Goal: Task Accomplishment & Management: Use online tool/utility

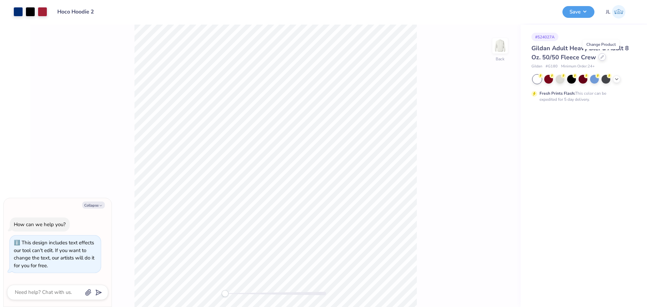
click at [602, 58] on icon at bounding box center [602, 56] width 3 height 3
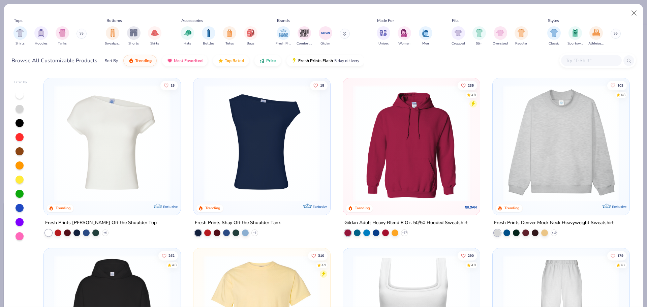
click at [80, 33] on button at bounding box center [82, 34] width 10 height 10
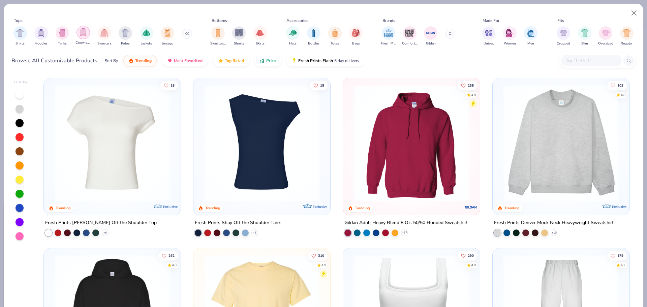
click at [84, 32] on img "filter for Crewnecks" at bounding box center [83, 32] width 7 height 8
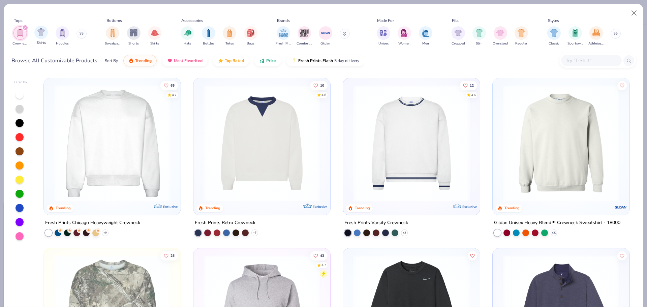
click at [25, 27] on icon "filter for Crewnecks" at bounding box center [25, 27] width 3 height 3
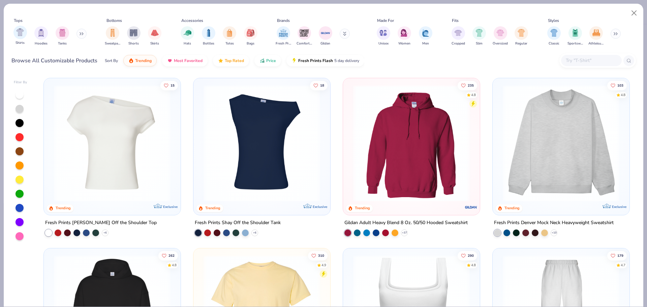
type textarea "x"
click at [345, 29] on div "Fresh Prints Comfort Colors Gildan" at bounding box center [317, 36] width 85 height 25
click at [347, 37] on button at bounding box center [345, 34] width 10 height 10
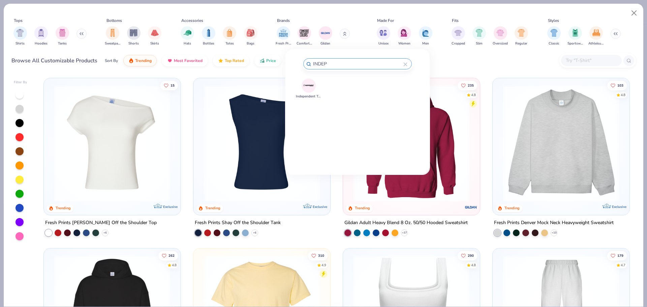
type input "INDEP"
click at [308, 87] on img at bounding box center [309, 86] width 12 height 12
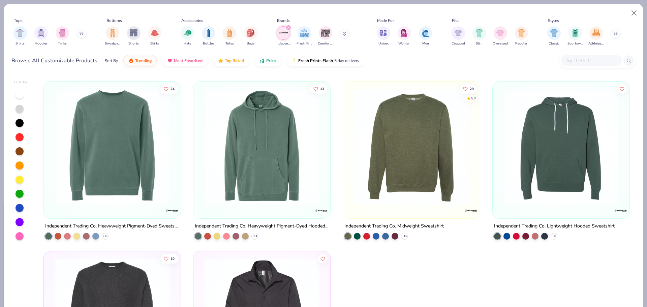
scroll to position [451, 0]
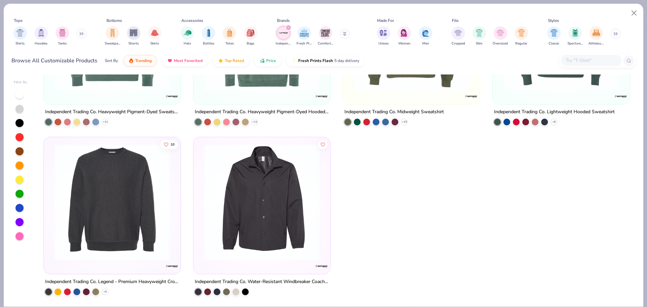
click at [149, 217] on img at bounding box center [112, 202] width 123 height 117
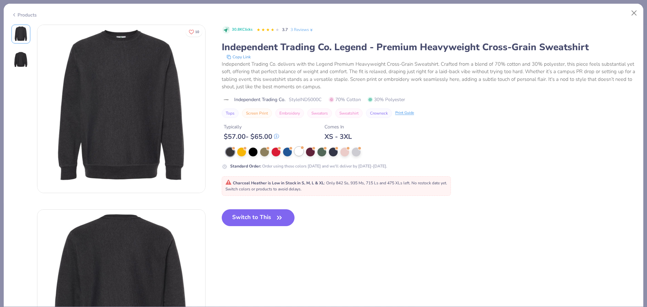
click at [297, 153] on div at bounding box center [299, 151] width 9 height 9
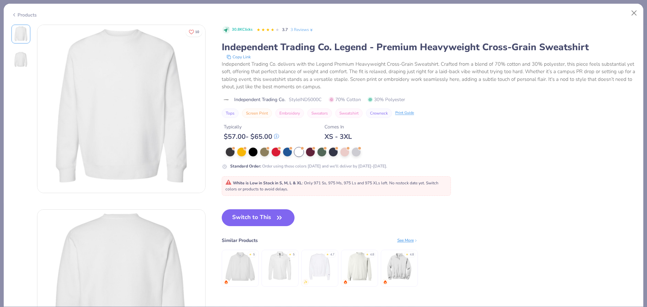
click at [19, 15] on div "Products" at bounding box center [23, 14] width 25 height 7
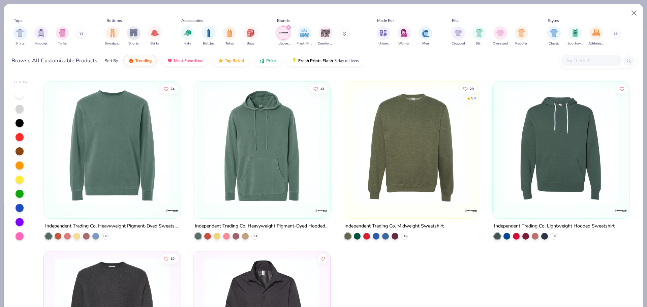
scroll to position [451, 0]
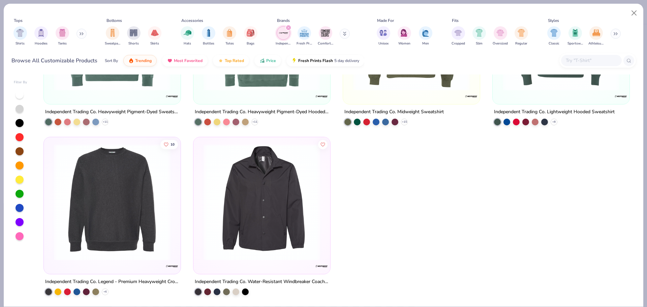
click at [105, 215] on img at bounding box center [112, 202] width 123 height 117
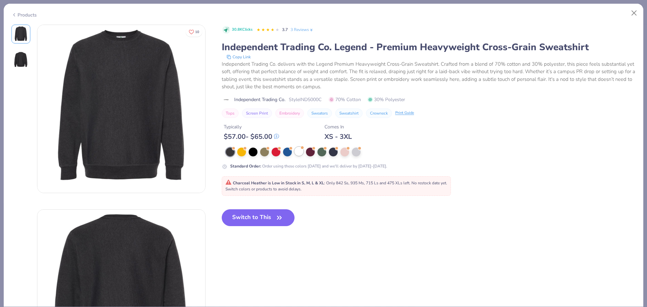
click at [299, 150] on div at bounding box center [299, 151] width 9 height 9
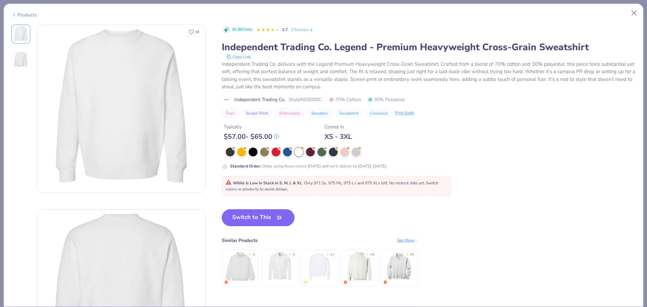
click at [263, 217] on button "Switch to This" at bounding box center [258, 217] width 73 height 17
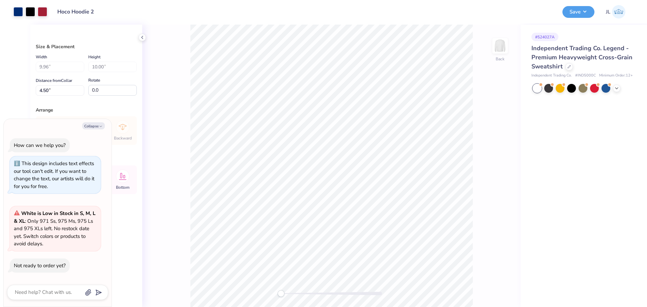
type textarea "x"
type input "3.64"
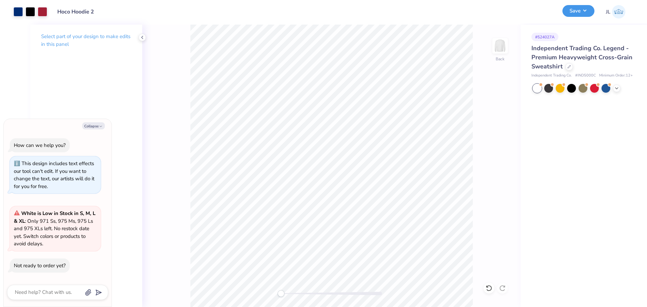
click at [584, 16] on button "Save" at bounding box center [579, 11] width 32 height 12
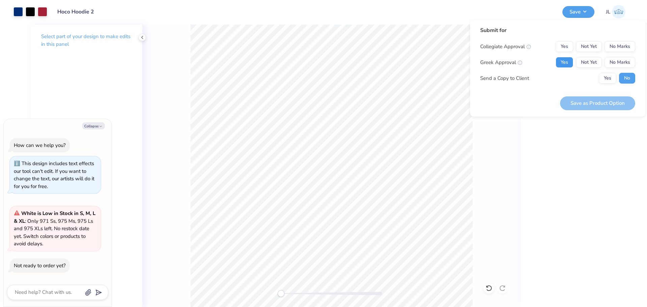
click at [570, 62] on button "Yes" at bounding box center [565, 62] width 18 height 11
click at [564, 46] on button "Yes" at bounding box center [565, 46] width 18 height 11
click at [596, 101] on button "Save as Product Option" at bounding box center [597, 103] width 75 height 14
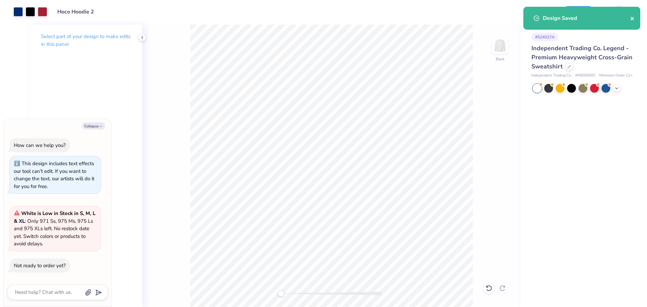
click at [632, 19] on icon "close" at bounding box center [632, 18] width 3 height 3
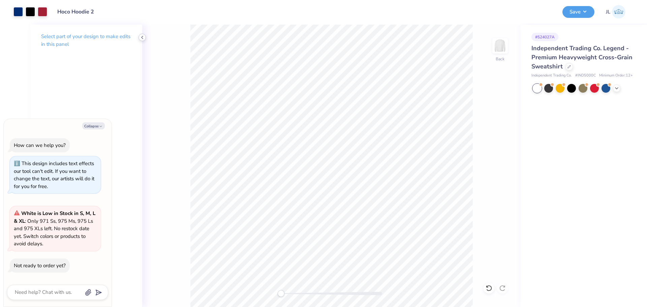
click at [143, 38] on polyline at bounding box center [142, 37] width 1 height 3
type textarea "x"
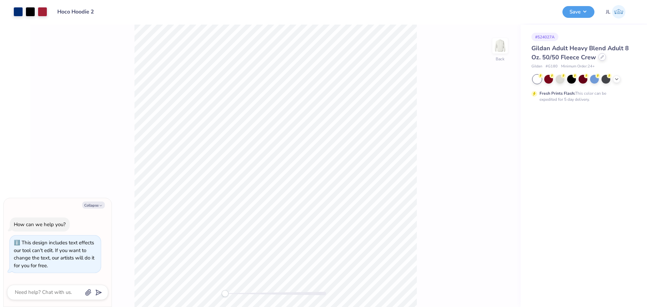
click at [601, 57] on icon at bounding box center [602, 56] width 3 height 3
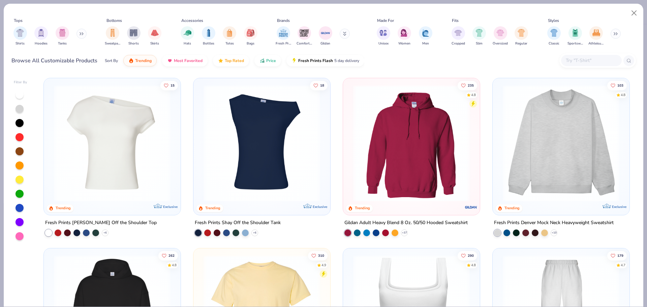
type textarea "x"
click at [347, 31] on button at bounding box center [345, 34] width 10 height 10
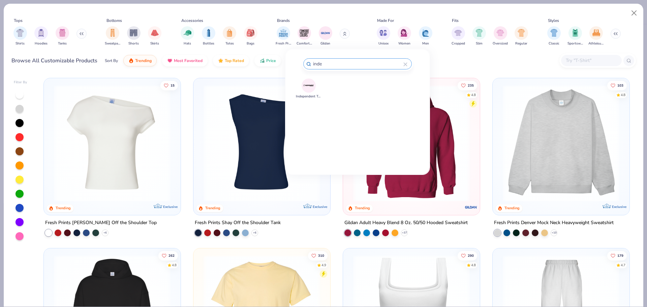
type input "inde"
click at [308, 87] on img at bounding box center [309, 86] width 12 height 12
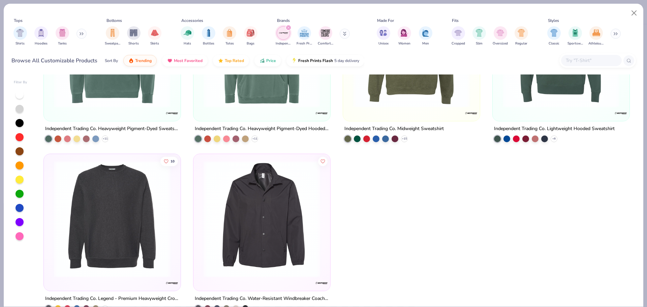
scroll to position [451, 0]
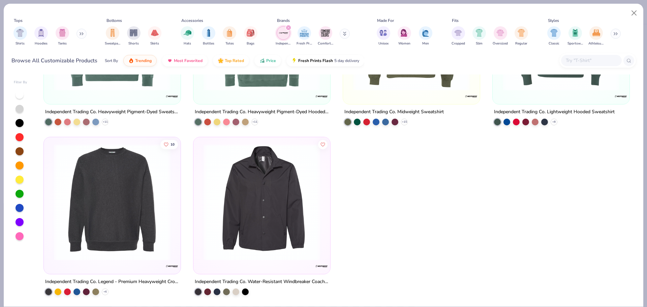
click at [124, 167] on img at bounding box center [112, 202] width 123 height 117
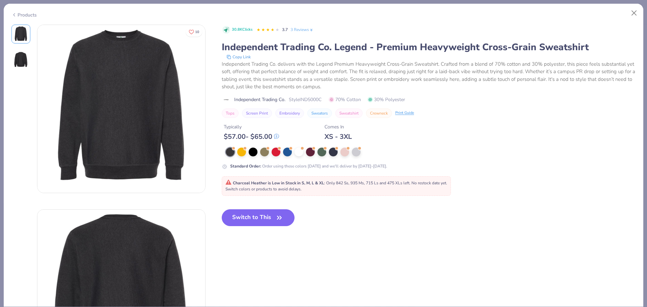
click at [34, 18] on div "Products" at bounding box center [324, 13] width 640 height 18
click at [16, 14] on icon at bounding box center [13, 15] width 5 height 8
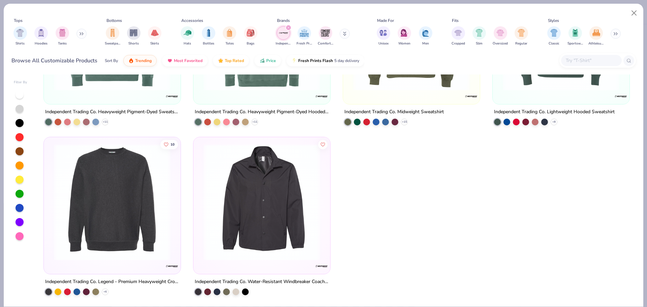
click at [365, 97] on div "29 5.0" at bounding box center [411, 35] width 137 height 137
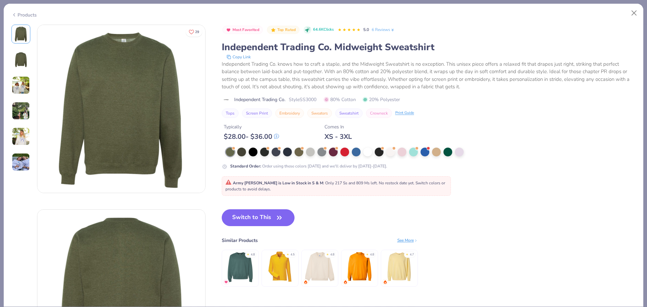
click at [23, 13] on div "Products" at bounding box center [23, 14] width 25 height 7
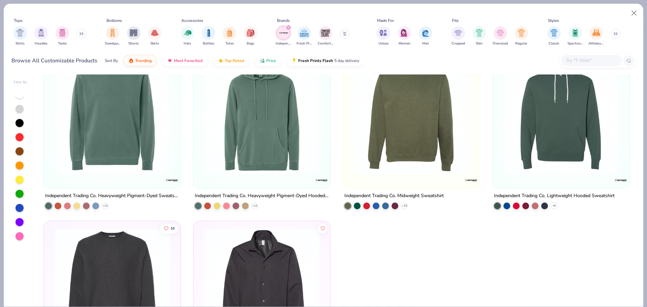
scroll to position [249, 0]
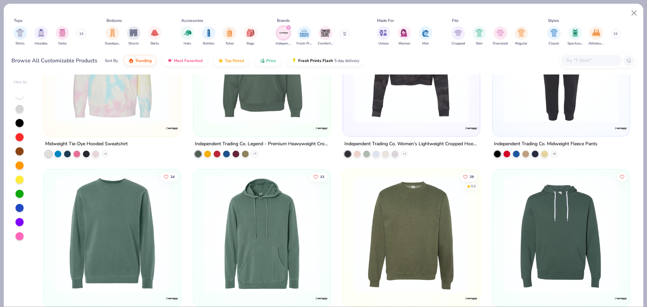
click at [289, 26] on icon "filter for Independent Trading Co." at bounding box center [288, 27] width 3 height 3
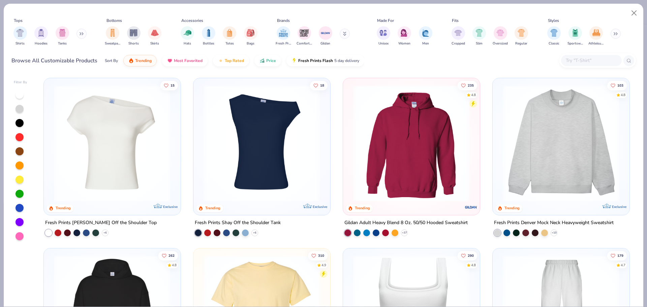
click at [79, 35] on button at bounding box center [82, 34] width 10 height 10
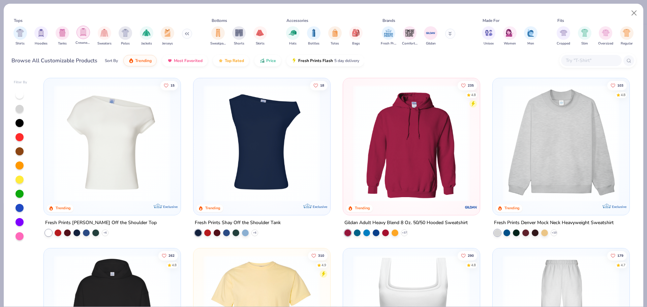
click at [81, 35] on img "filter for Crewnecks" at bounding box center [83, 32] width 7 height 8
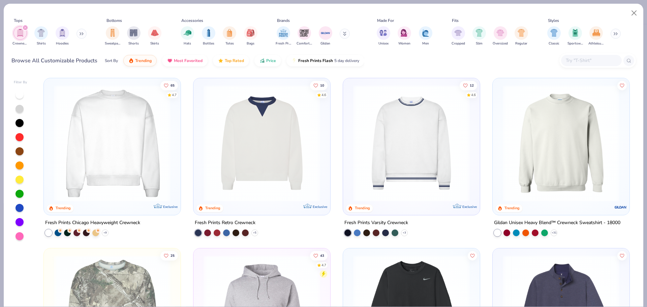
click at [114, 170] on img at bounding box center [112, 143] width 123 height 117
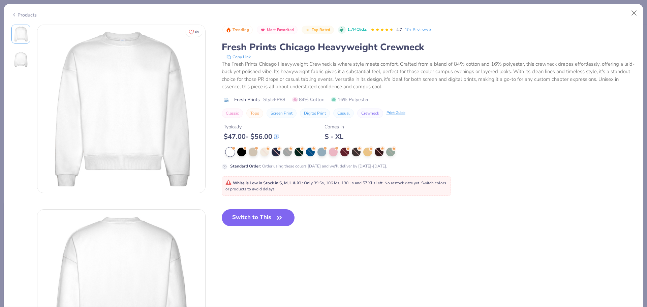
click at [26, 15] on div "Products" at bounding box center [23, 14] width 25 height 7
type textarea "x"
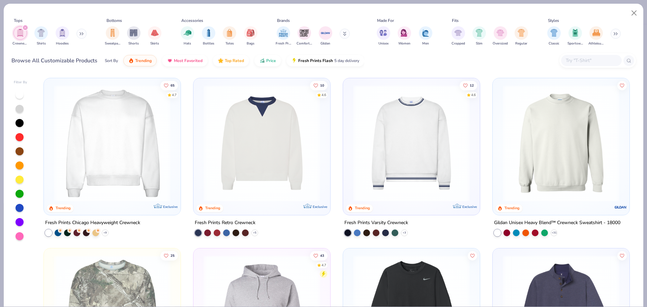
click at [575, 59] on input "text" at bounding box center [591, 61] width 52 height 8
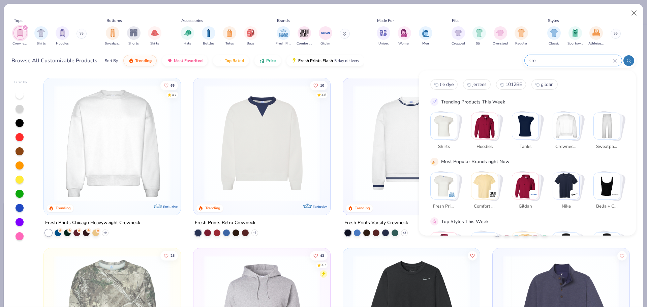
type input "crew"
click at [474, 57] on div "Browse All Customizable Products Sort By Trending Most Favorited Top Rated Pric…" at bounding box center [323, 60] width 625 height 19
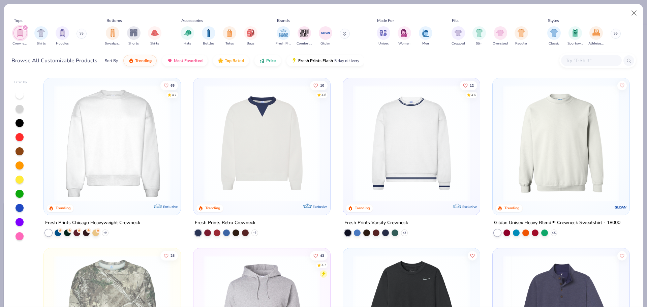
click at [341, 35] on button at bounding box center [345, 34] width 10 height 10
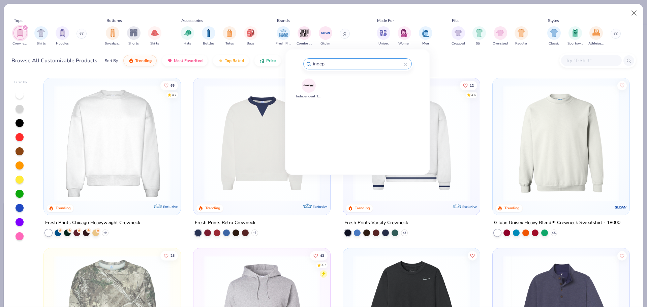
type input "indep"
click at [313, 87] on img at bounding box center [309, 86] width 12 height 12
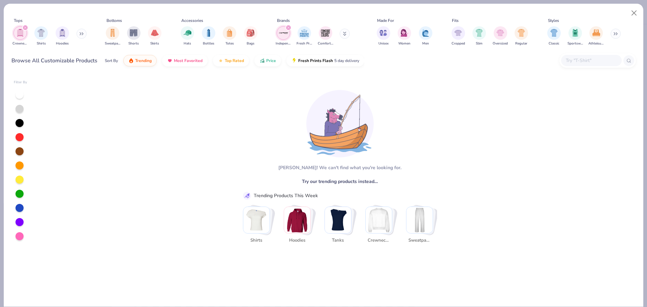
click at [24, 27] on icon "filter for Crewnecks" at bounding box center [25, 28] width 2 height 2
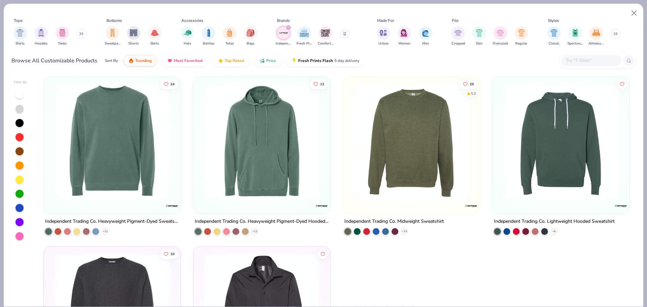
scroll to position [451, 0]
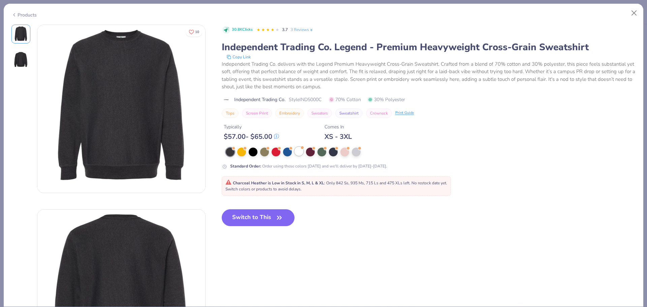
click at [299, 152] on div at bounding box center [299, 151] width 9 height 9
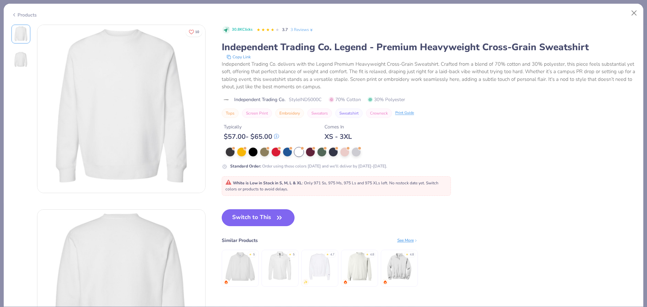
click at [273, 218] on button "Switch to This" at bounding box center [258, 217] width 73 height 17
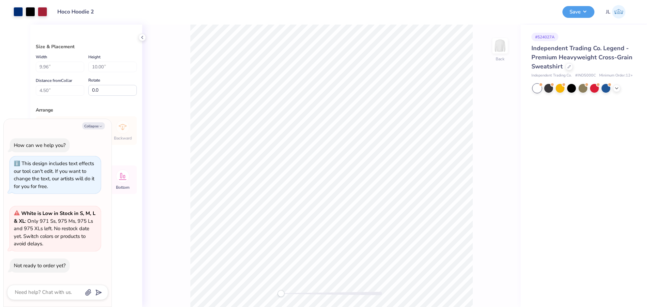
type textarea "x"
type input "3.00"
type textarea "x"
type input "3.35"
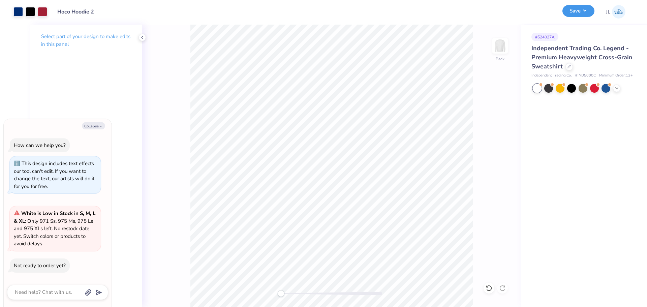
click at [572, 8] on button "Save" at bounding box center [579, 11] width 32 height 12
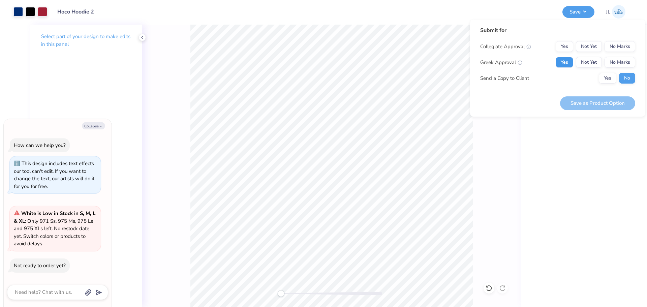
click at [570, 61] on button "Yes" at bounding box center [565, 62] width 18 height 11
click at [614, 46] on button "No Marks" at bounding box center [620, 46] width 31 height 11
click at [573, 48] on button "Yes" at bounding box center [565, 46] width 18 height 11
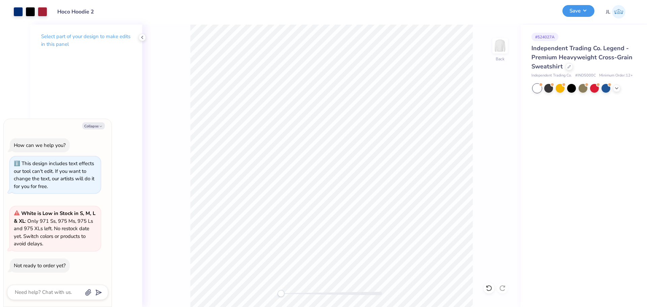
click at [582, 16] on button "Save" at bounding box center [579, 11] width 32 height 12
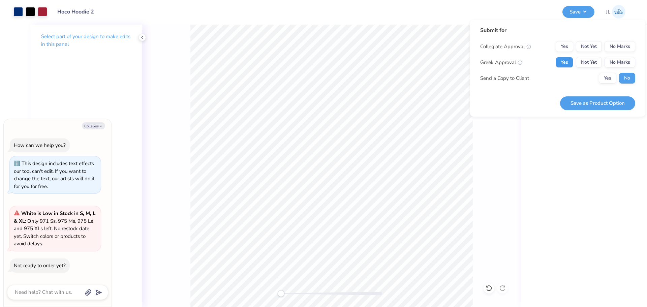
click at [568, 65] on button "Yes" at bounding box center [565, 62] width 18 height 11
click at [565, 47] on button "Yes" at bounding box center [565, 46] width 18 height 11
click at [611, 100] on button "Save as Product Option" at bounding box center [597, 103] width 75 height 14
type textarea "x"
